Goal: Information Seeking & Learning: Learn about a topic

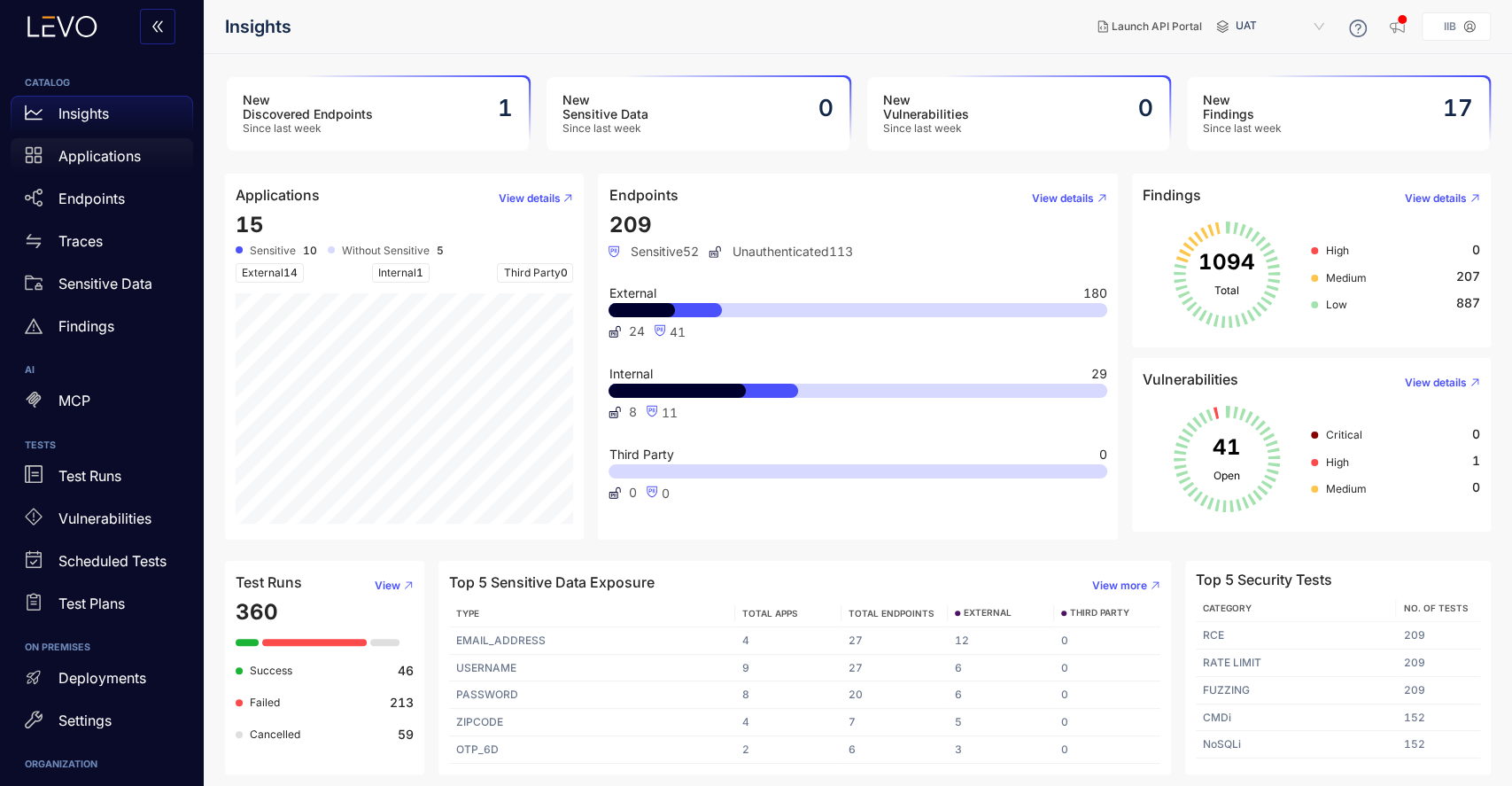
click at [98, 156] on p "Applications" at bounding box center [100, 156] width 82 height 16
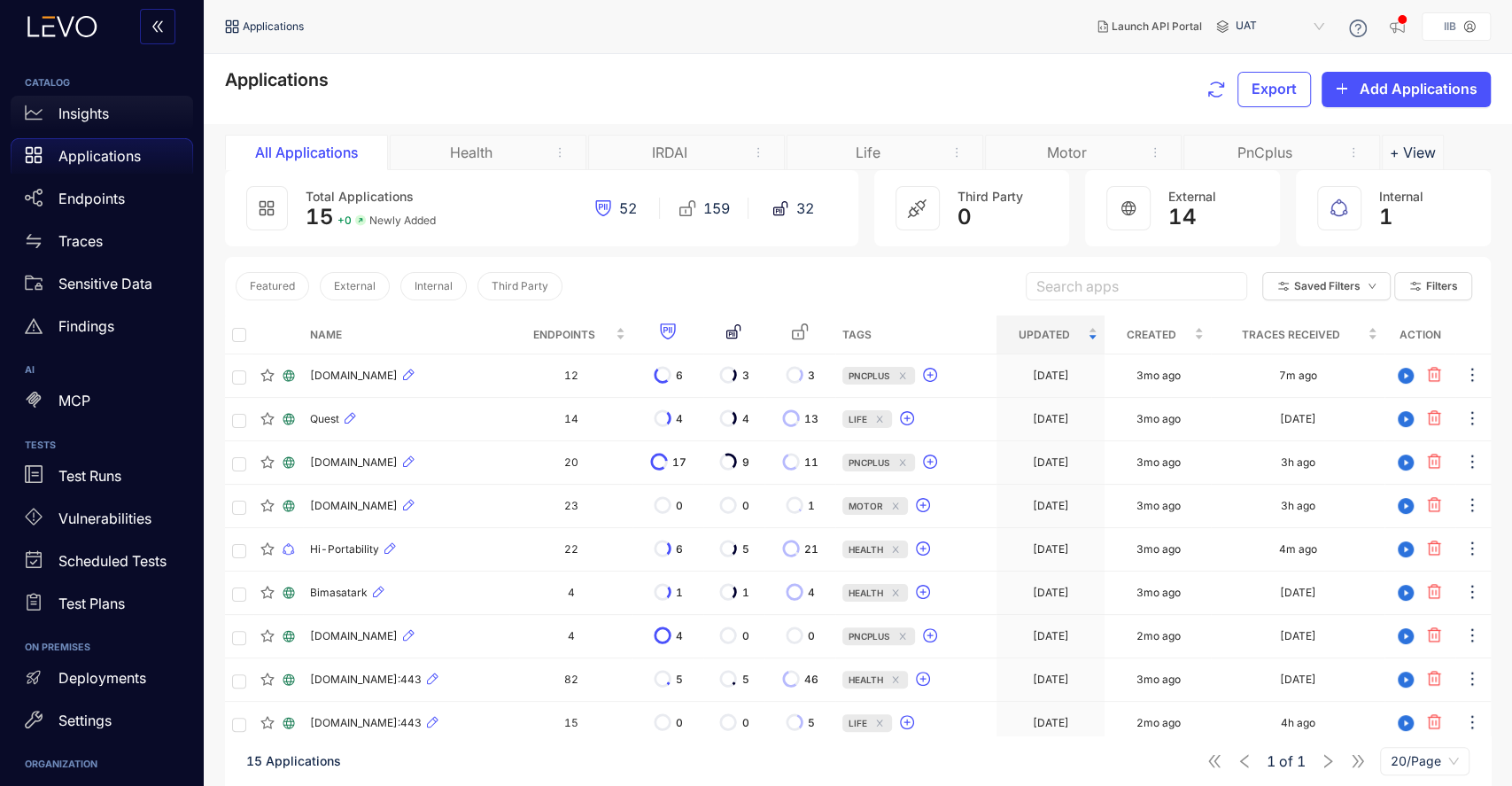
click at [84, 117] on p "Insights" at bounding box center [84, 113] width 51 height 16
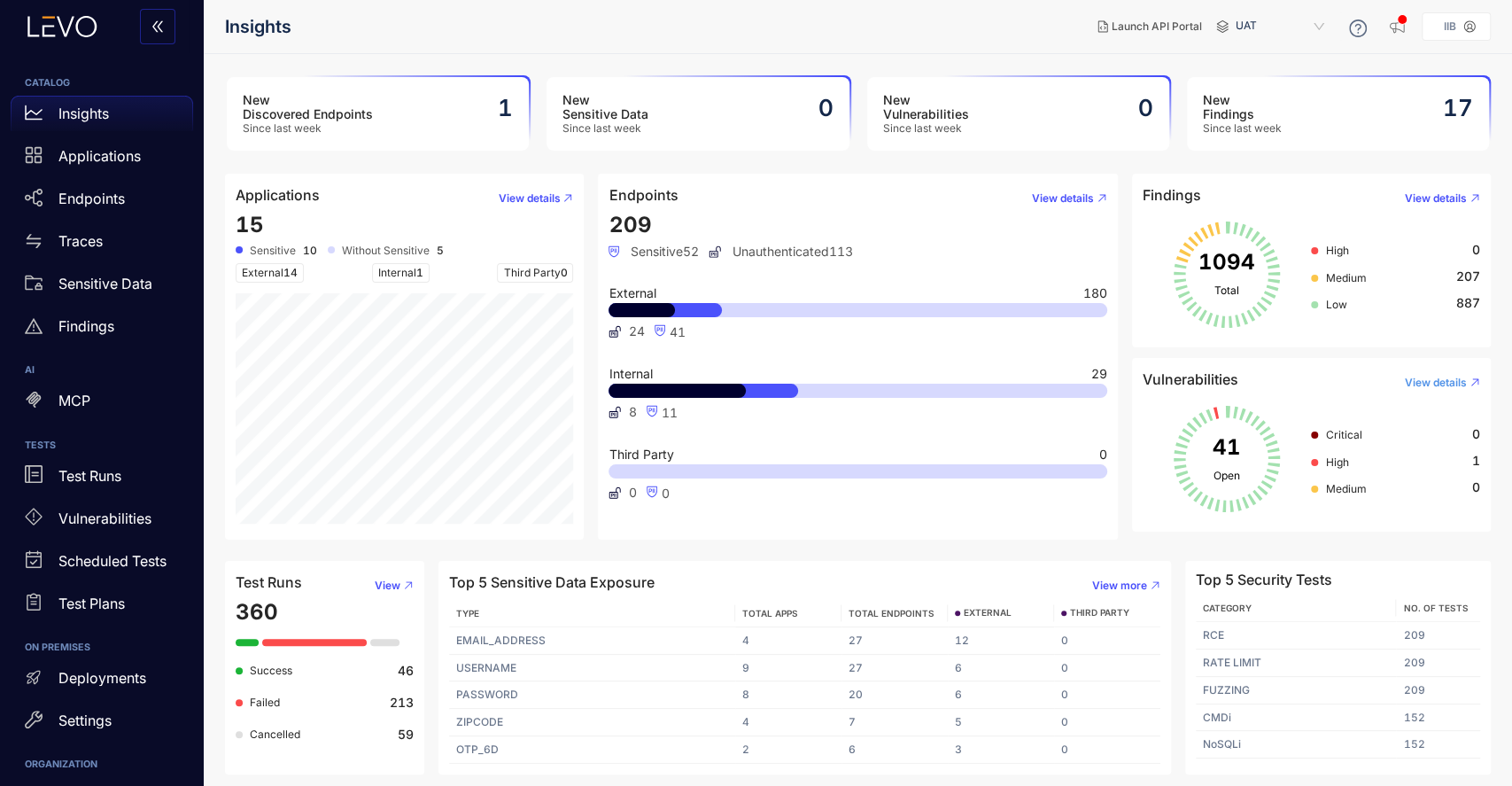
click at [1435, 380] on span "View details" at bounding box center [1436, 383] width 62 height 12
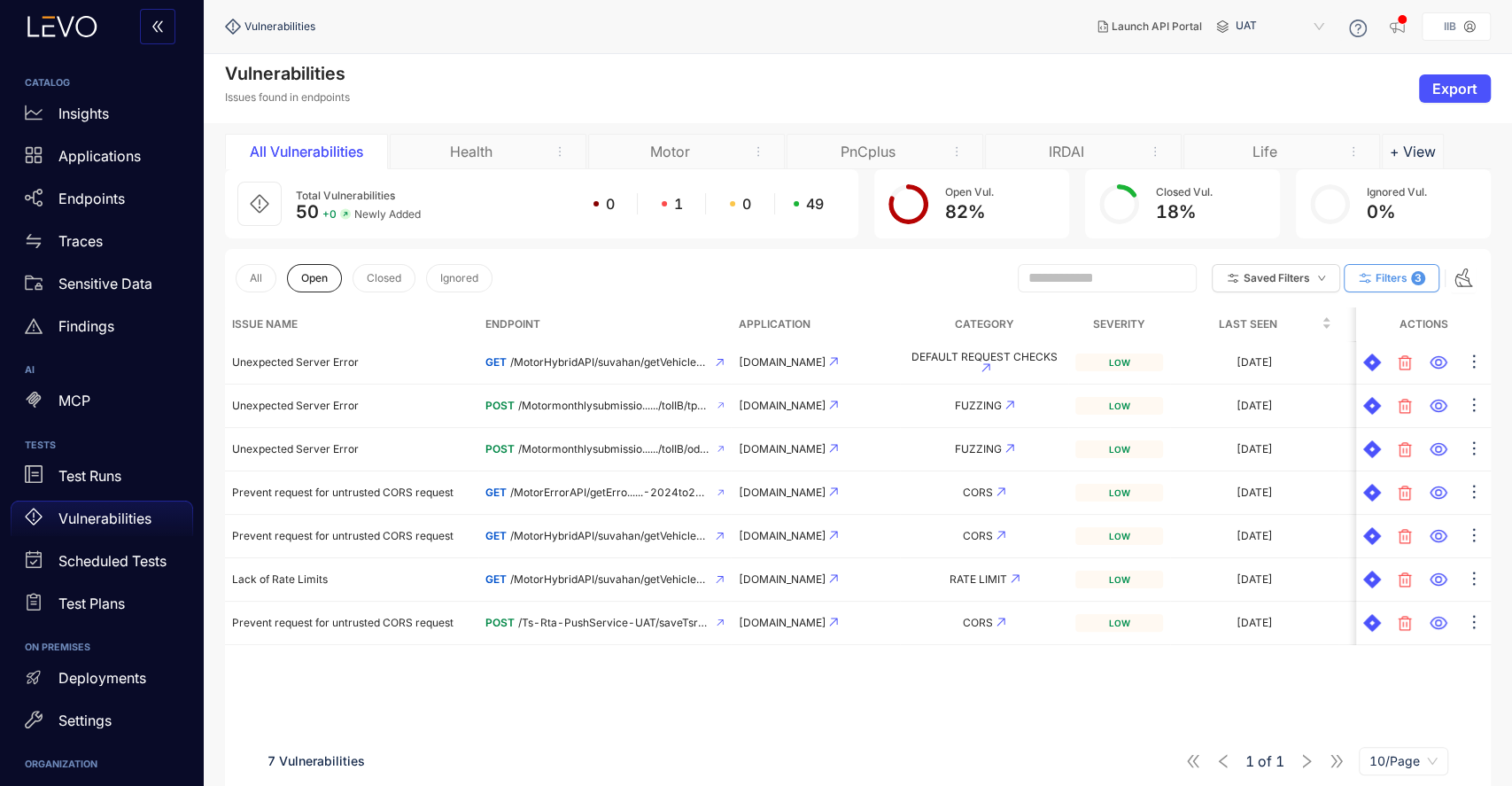
click at [1373, 284] on button "Filters 3" at bounding box center [1392, 278] width 95 height 29
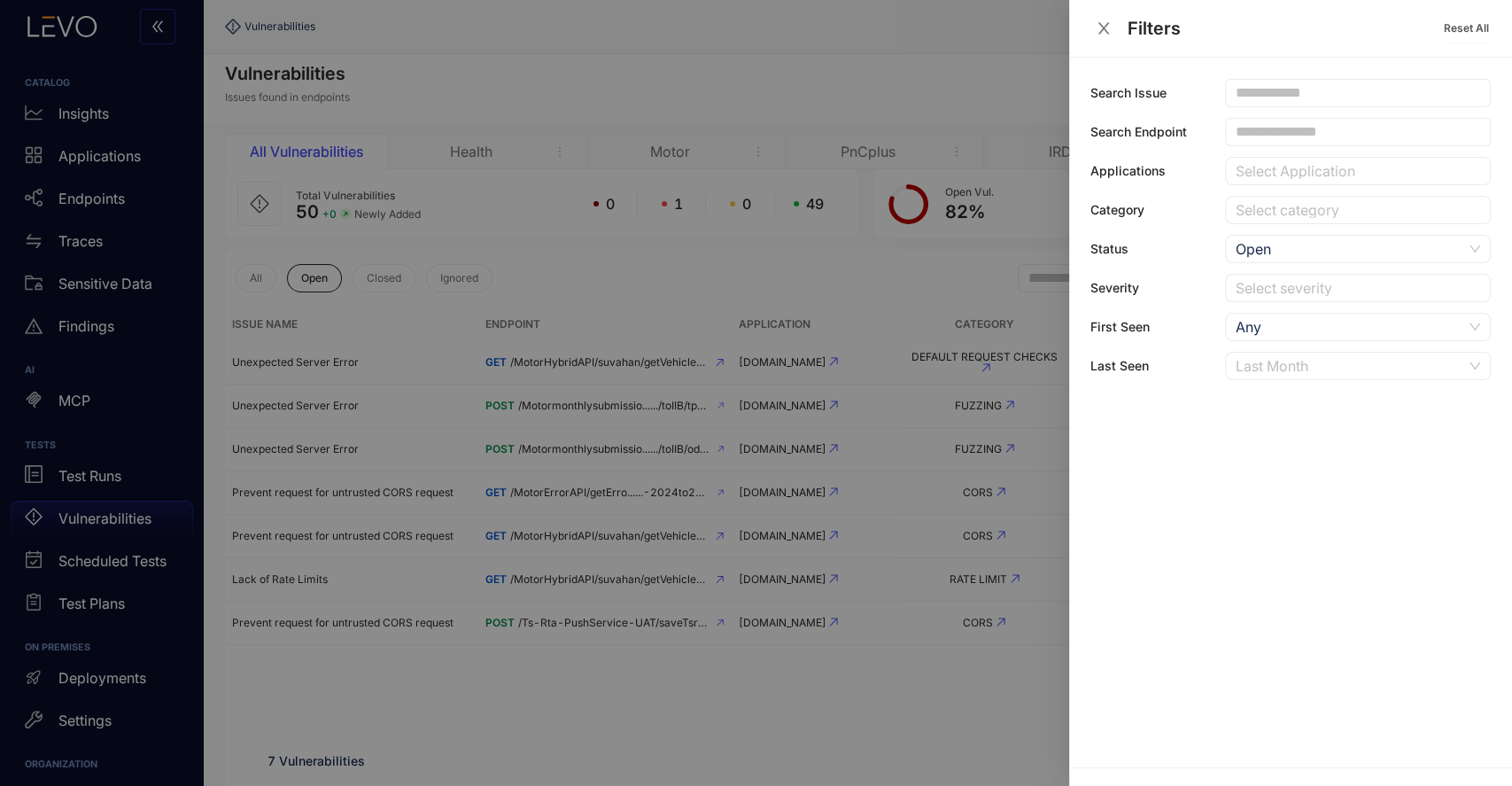
click at [1476, 368] on span "Last Month" at bounding box center [1358, 366] width 244 height 27
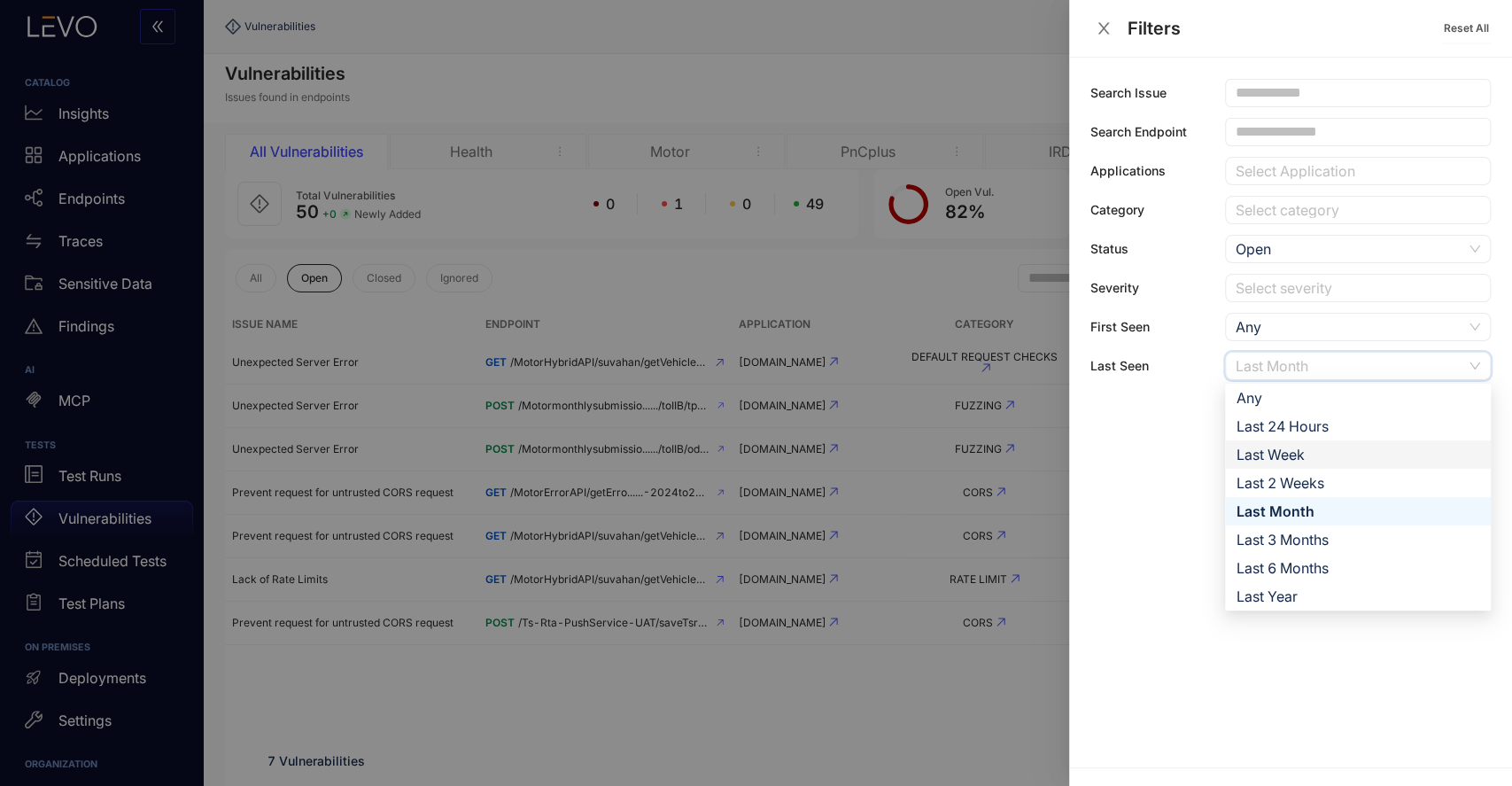
click at [1350, 457] on div "Last Week" at bounding box center [1358, 454] width 244 height 20
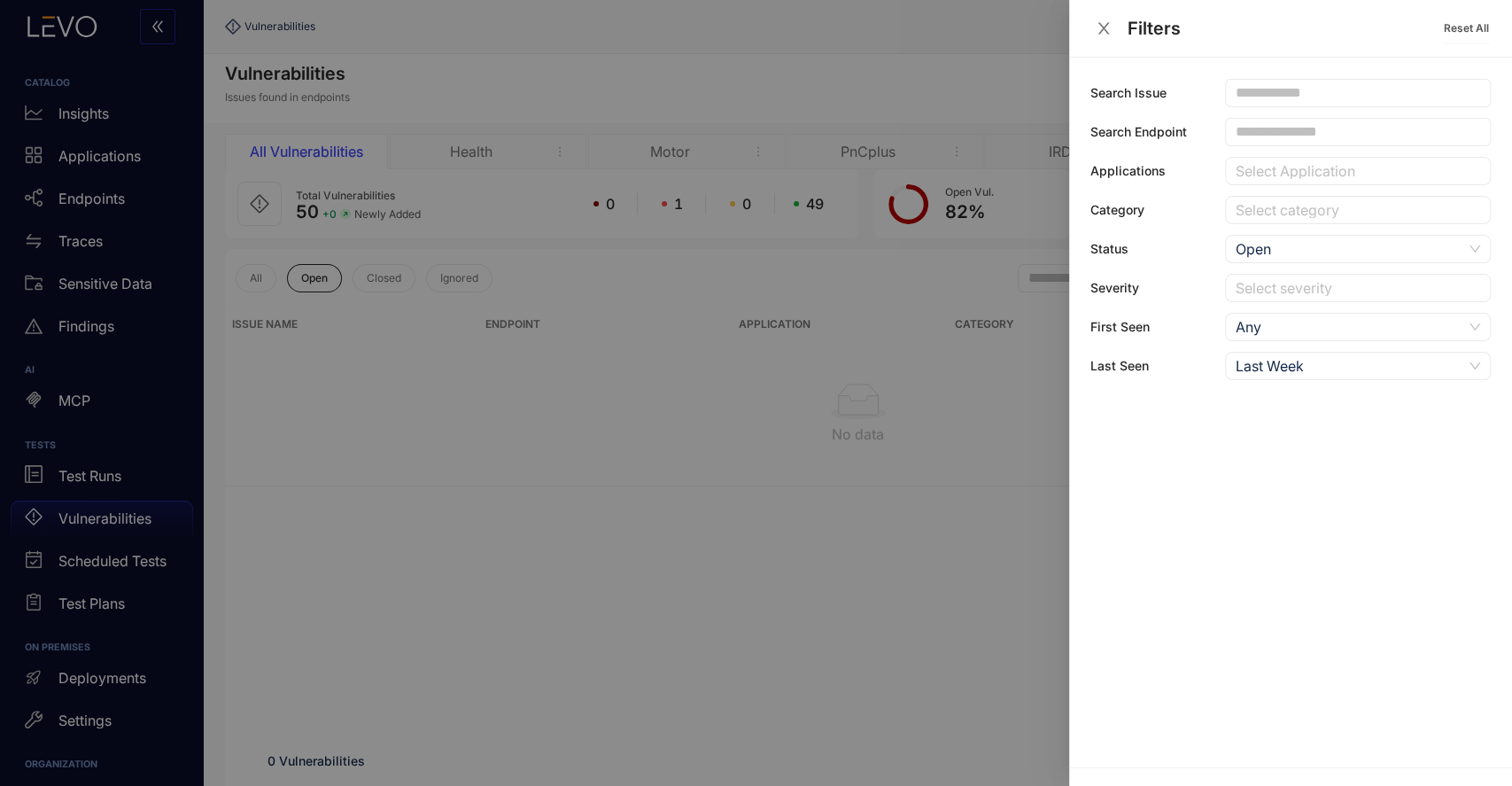
click at [920, 598] on div at bounding box center [756, 393] width 1512 height 786
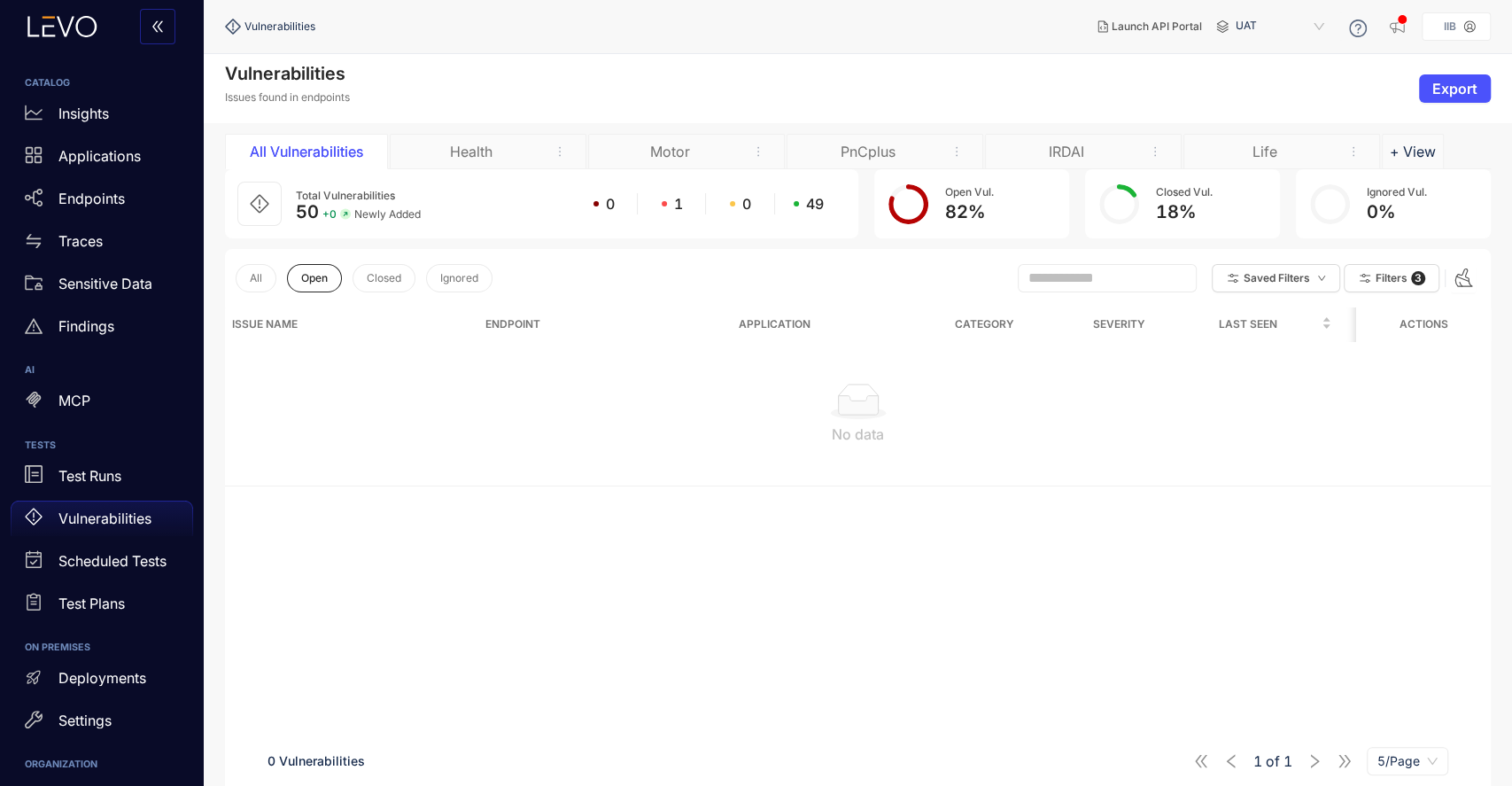
click at [1362, 541] on div "Issue Name Endpoint Application Category Severity Last Seen First Seen Actions …" at bounding box center [858, 574] width 1266 height 534
click at [1382, 281] on span "Filters" at bounding box center [1392, 278] width 32 height 12
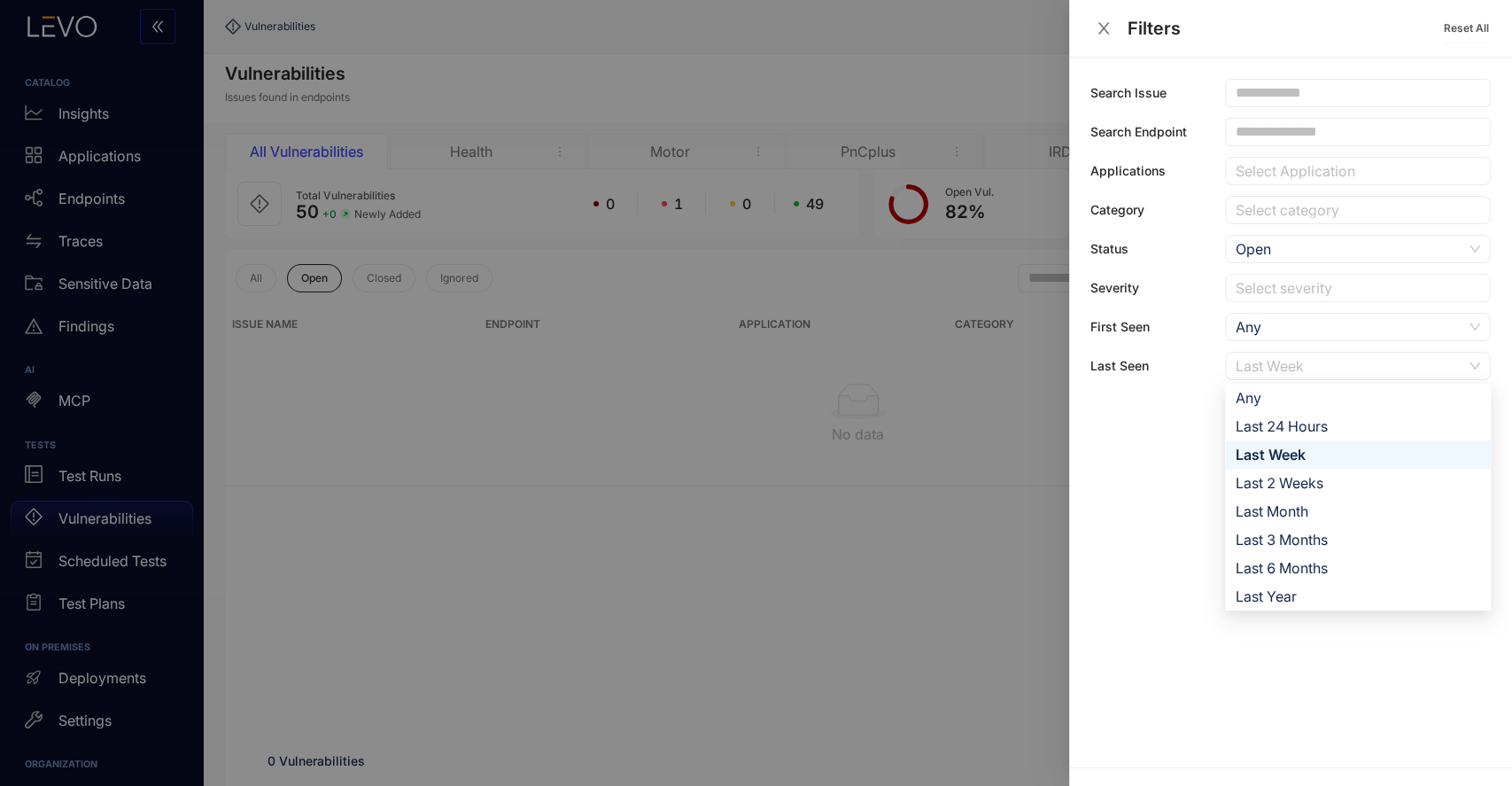
click at [1445, 370] on div "Last Week" at bounding box center [1349, 366] width 227 height 27
click at [1304, 504] on div "Last Month" at bounding box center [1358, 512] width 244 height 20
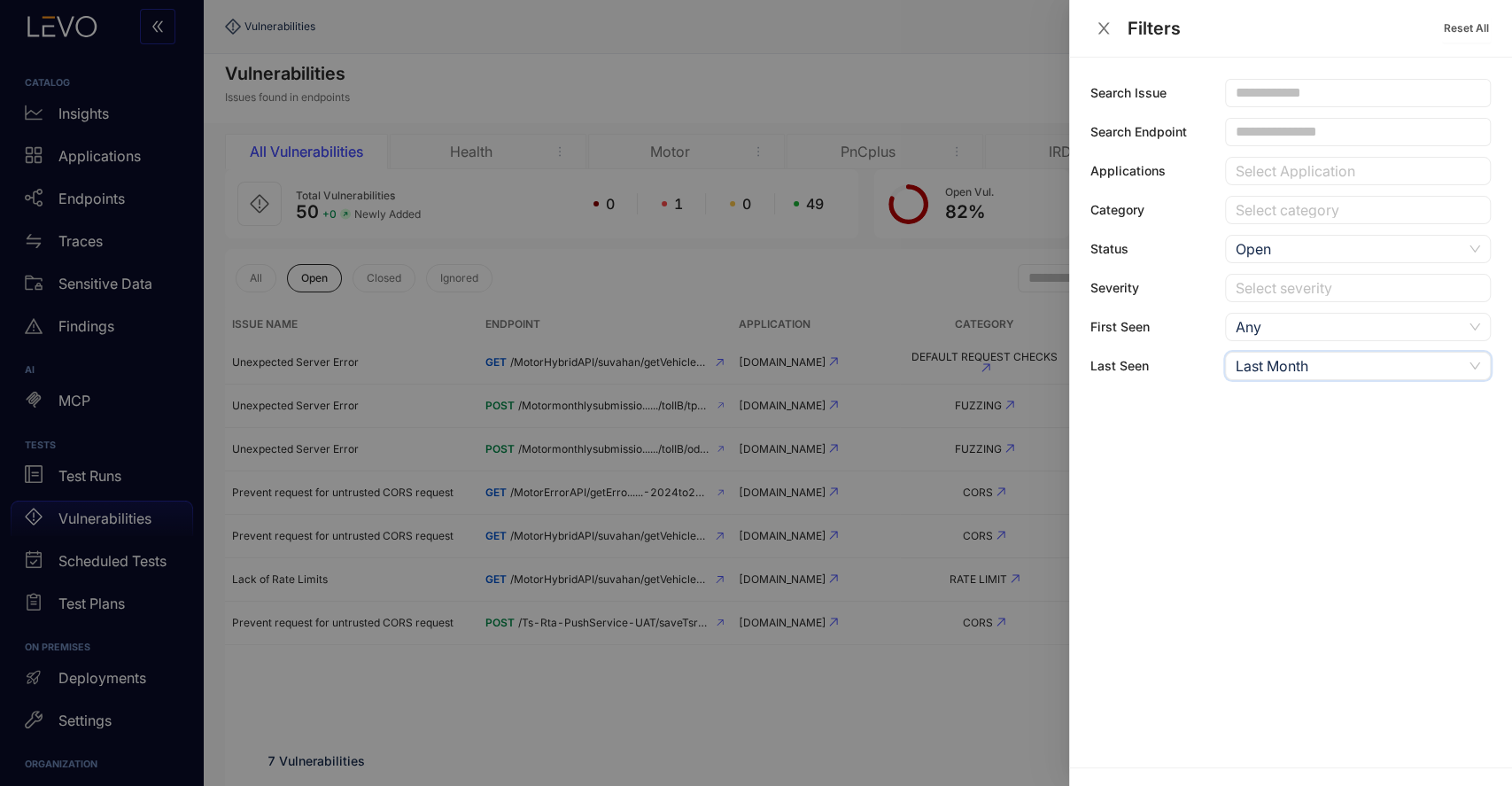
click at [881, 699] on div at bounding box center [756, 393] width 1512 height 786
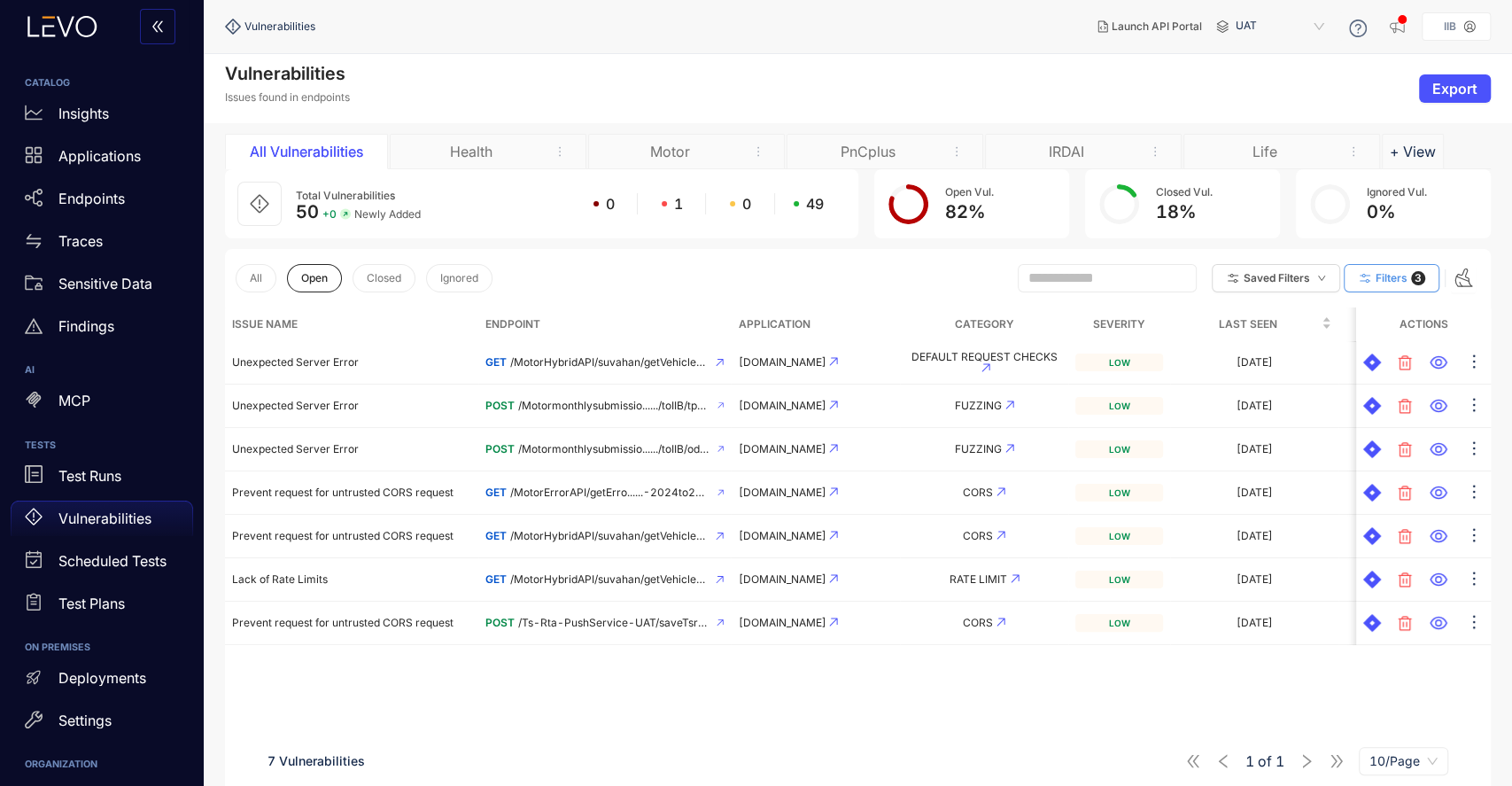
scroll to position [125, 0]
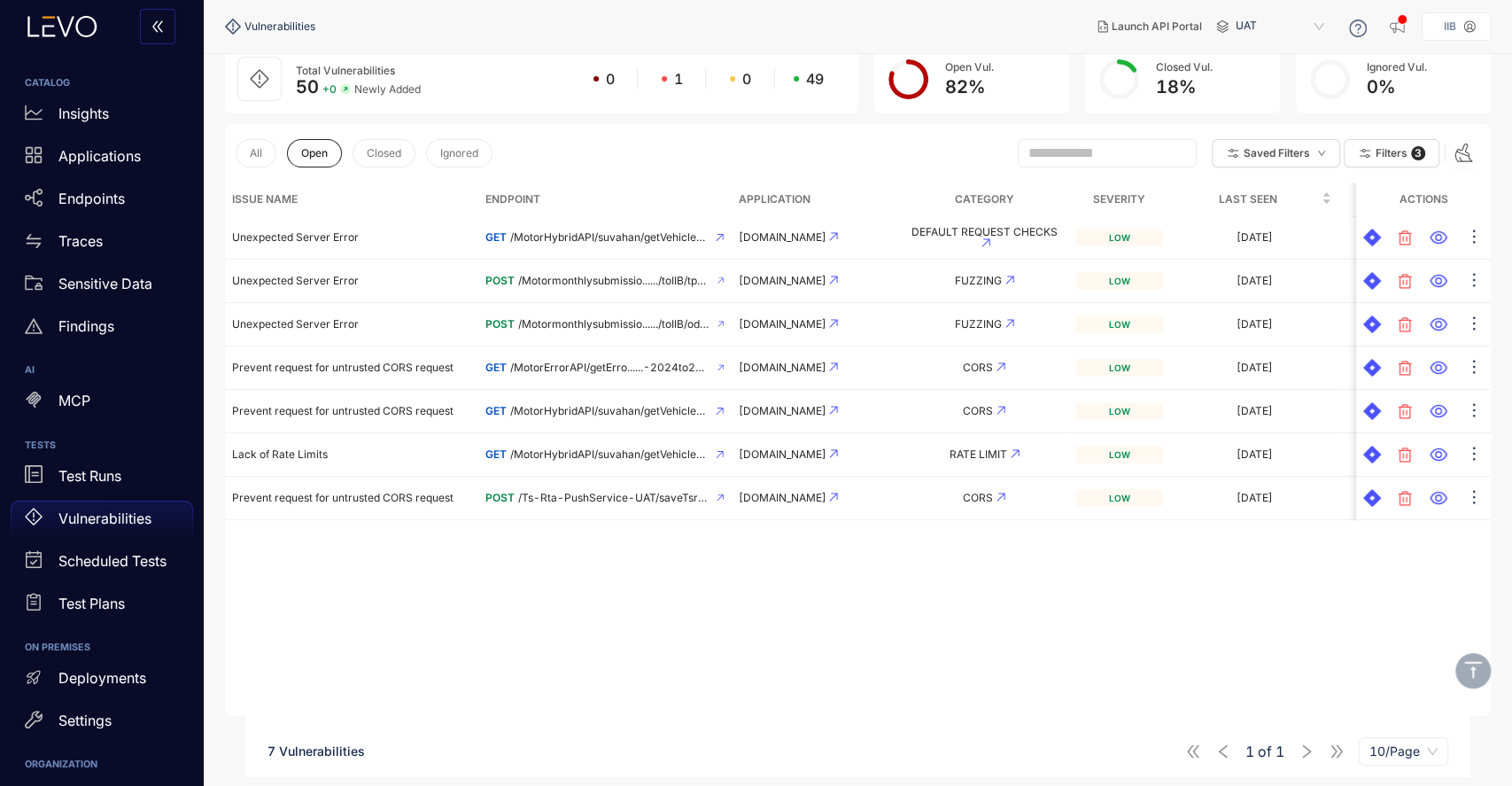
click at [900, 701] on div "Issue Name Endpoint Application Category Severity Last Seen First Seen Actions …" at bounding box center [858, 449] width 1266 height 534
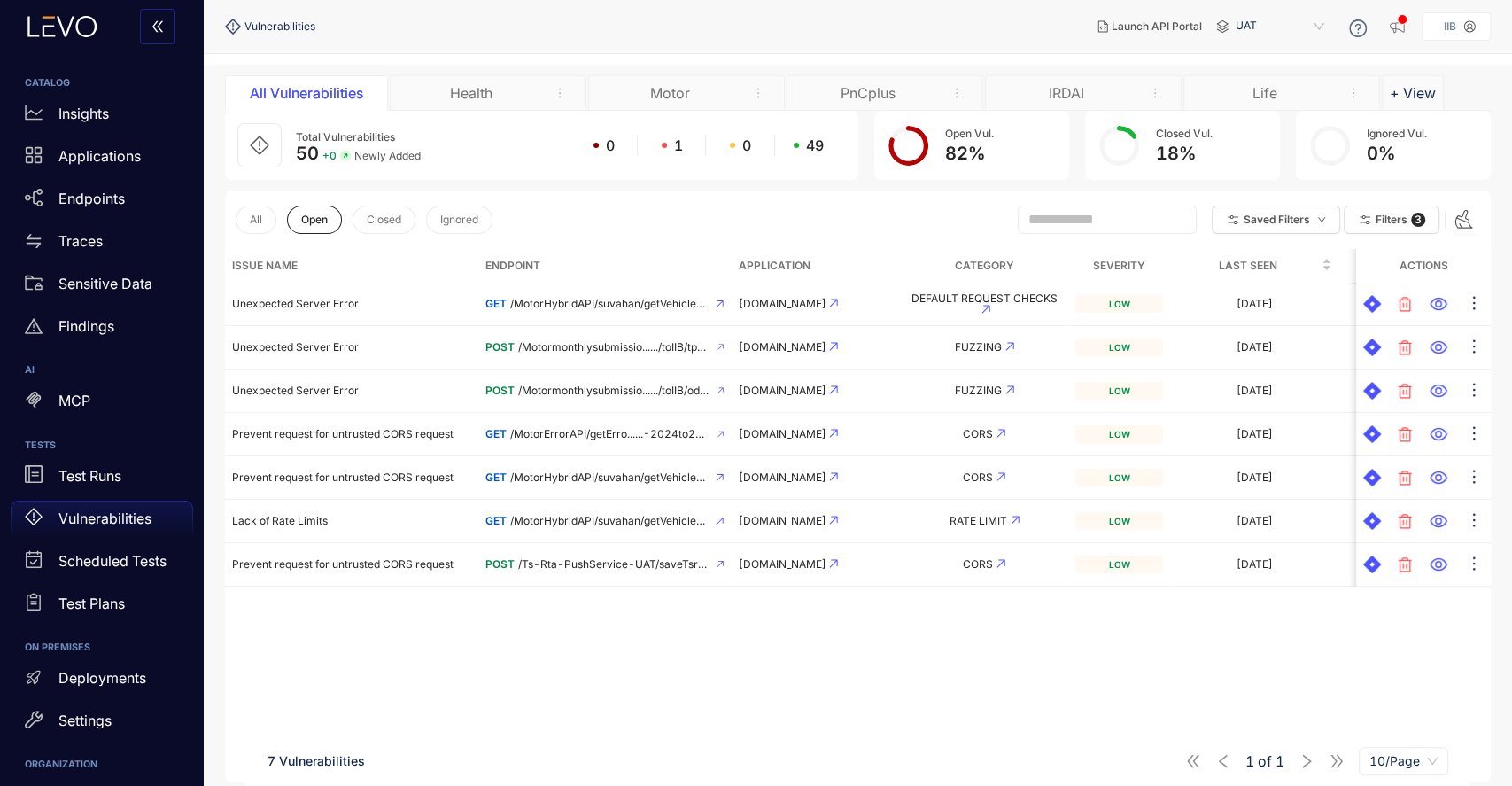
scroll to position [0, 0]
